Goal: Transaction & Acquisition: Purchase product/service

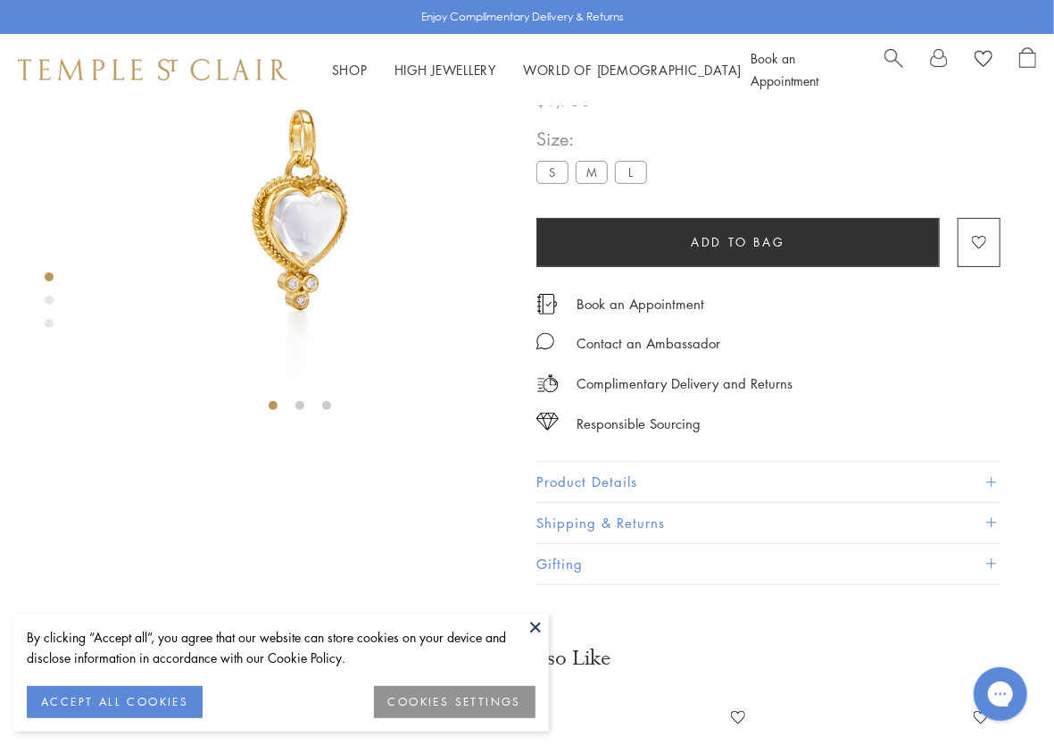
click at [598, 183] on label "M" at bounding box center [592, 172] width 32 height 22
click at [722, 252] on span "Add to bag" at bounding box center [739, 242] width 94 height 20
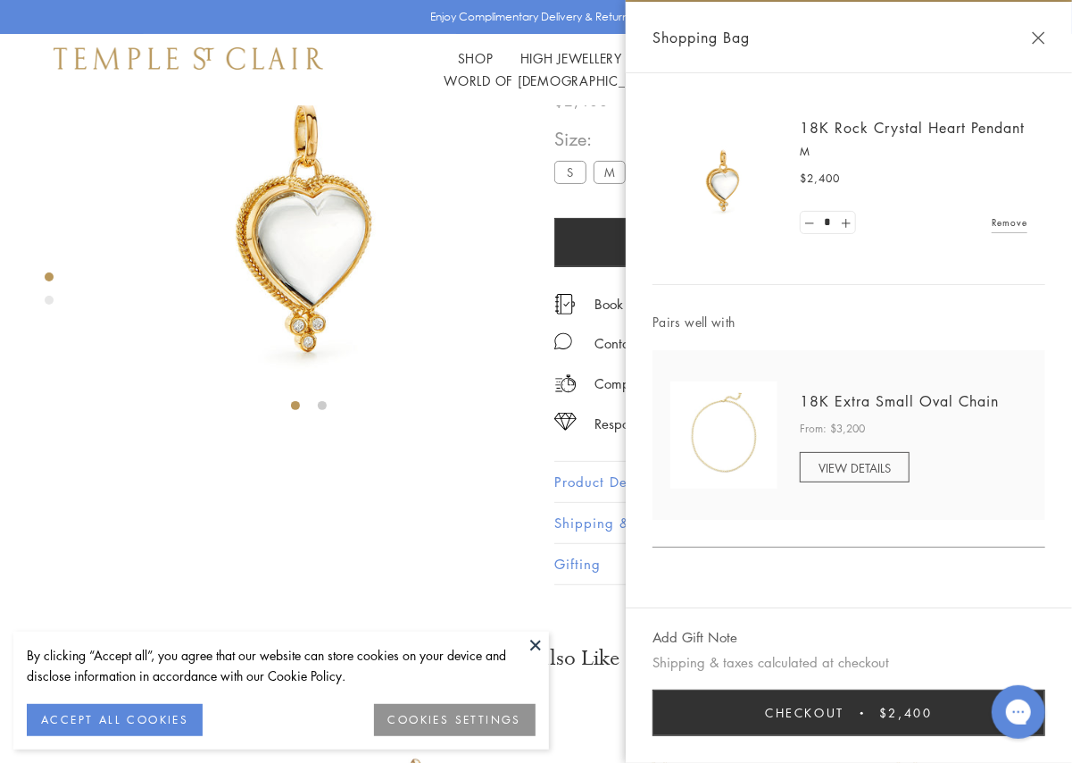
click at [832, 732] on button "Checkout $2,400" at bounding box center [849, 712] width 393 height 46
